Goal: Task Accomplishment & Management: Manage account settings

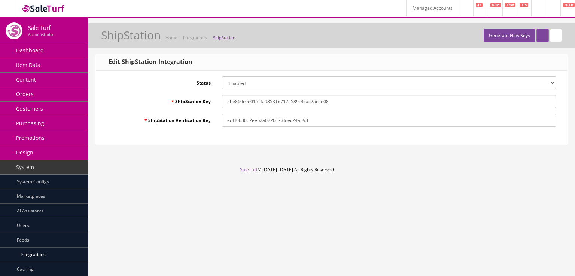
click at [531, 9] on link at bounding box center [538, 8] width 15 height 16
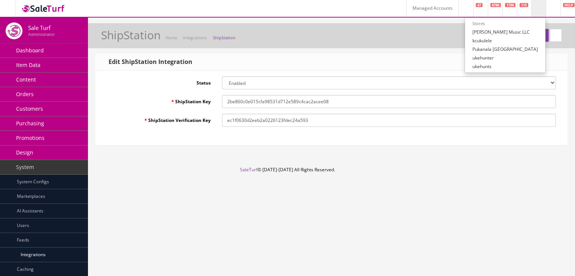
click at [531, 9] on link at bounding box center [538, 8] width 15 height 16
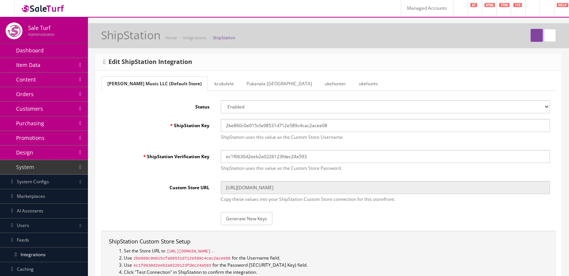
click at [208, 85] on link "kcukulele" at bounding box center [223, 83] width 31 height 15
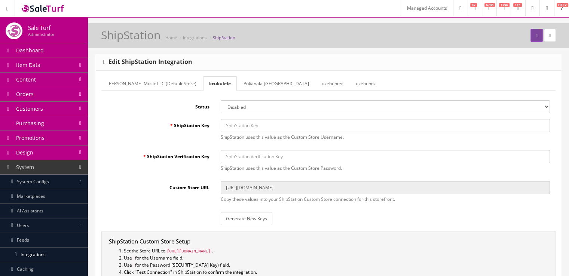
click at [238, 84] on link "Pukanala [GEOGRAPHIC_DATA]" at bounding box center [276, 83] width 77 height 15
click at [317, 88] on link "ukehunter" at bounding box center [333, 83] width 33 height 15
click at [350, 87] on link "ukehunts" at bounding box center [365, 83] width 31 height 15
click at [235, 87] on link "Pukanala [GEOGRAPHIC_DATA]" at bounding box center [273, 83] width 77 height 15
click at [203, 83] on link "kcukulele" at bounding box center [218, 83] width 31 height 15
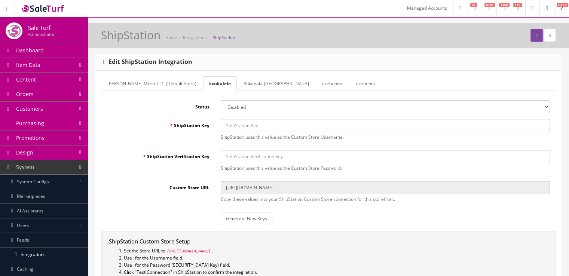
click at [162, 83] on link "Butler Music LLC (Default Store)" at bounding box center [151, 83] width 101 height 15
